Goal: Task Accomplishment & Management: Complete application form

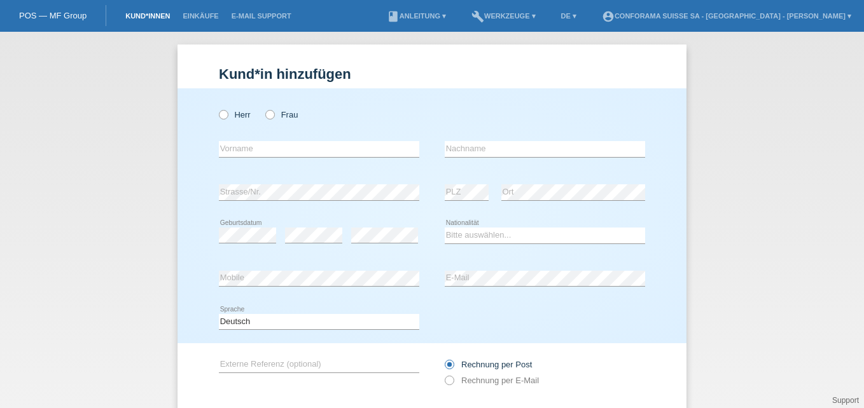
click at [144, 15] on link "Kund*innen" at bounding box center [147, 16] width 57 height 8
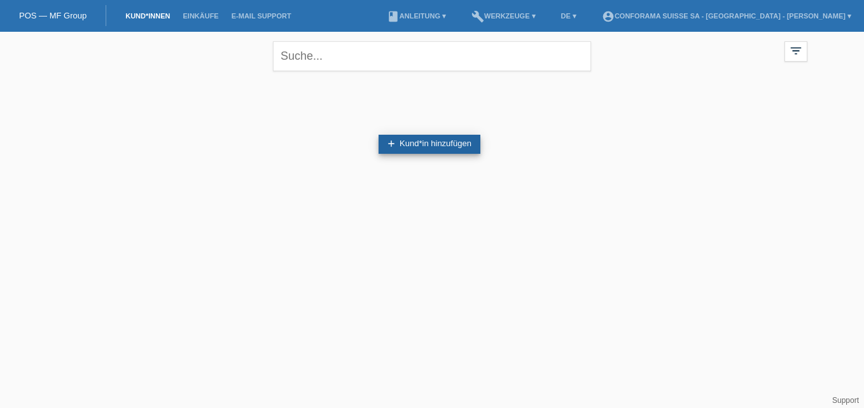
click at [410, 142] on link "add Kund*in hinzufügen" at bounding box center [429, 144] width 102 height 19
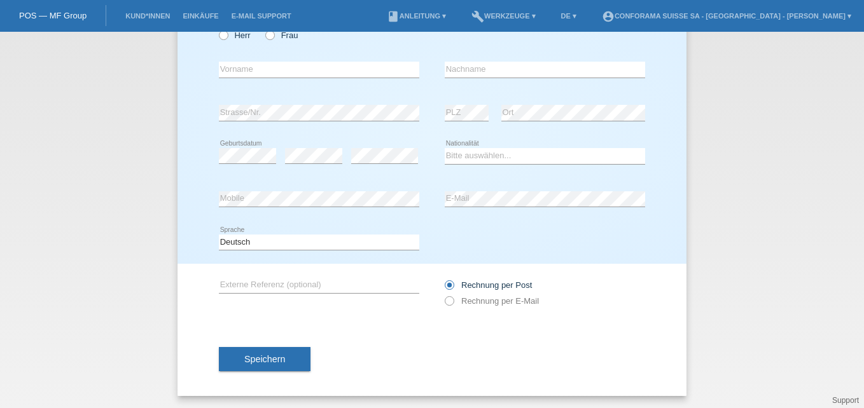
scroll to position [36, 0]
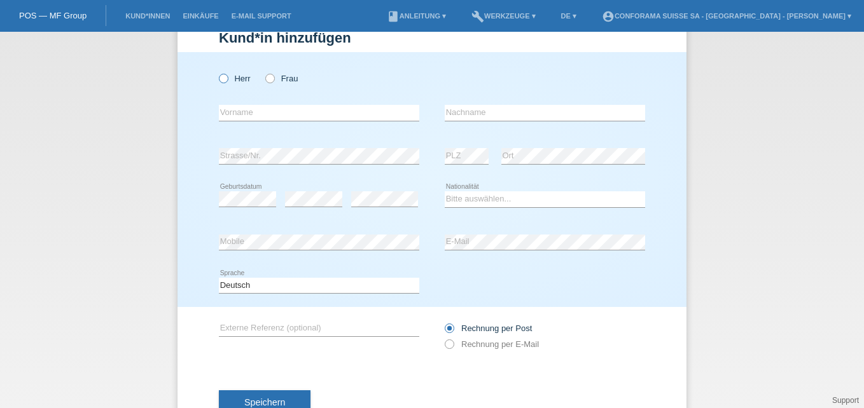
click at [217, 72] on icon at bounding box center [217, 72] width 0 height 0
click at [219, 78] on input "Herr" at bounding box center [223, 78] width 8 height 8
radio input "true"
click at [271, 117] on input "text" at bounding box center [319, 113] width 200 height 16
click at [70, 104] on div "Kund*in hinzufügen Kunde hinzufügen Kundin hinzufügen Herr Frau error Vorname e…" at bounding box center [432, 220] width 864 height 377
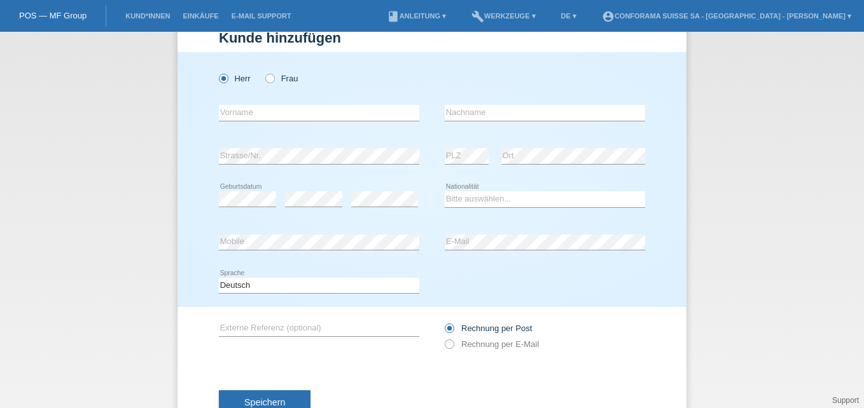
click at [62, 17] on link "POS — MF Group" at bounding box center [52, 16] width 67 height 10
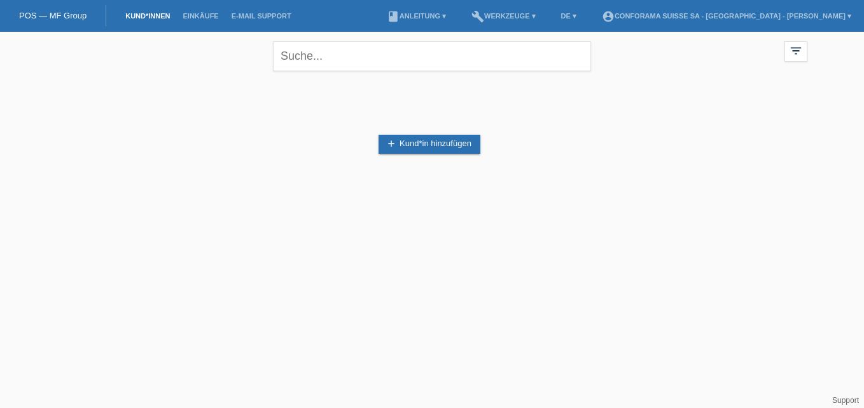
click at [298, 218] on html "POS — MF Group Kund*innen Einkäufe E-Mail Support menu account_circle Conforama…" at bounding box center [432, 109] width 864 height 218
click at [324, 218] on html "POS — MF Group Kund*innen Einkäufe E-Mail Support menu account_circle Conforama…" at bounding box center [432, 109] width 864 height 218
click at [783, 175] on div "add Kund*in hinzufügen" at bounding box center [432, 144] width 751 height 121
